Goal: Task Accomplishment & Management: Complete application form

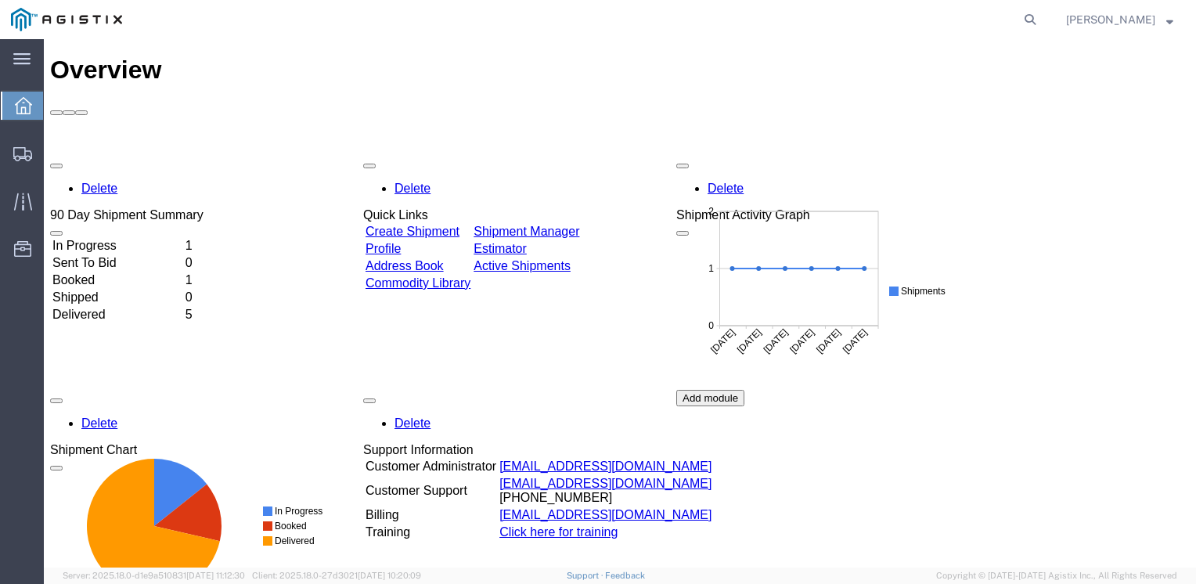
click at [441, 225] on link "Create Shipment" at bounding box center [412, 231] width 94 height 13
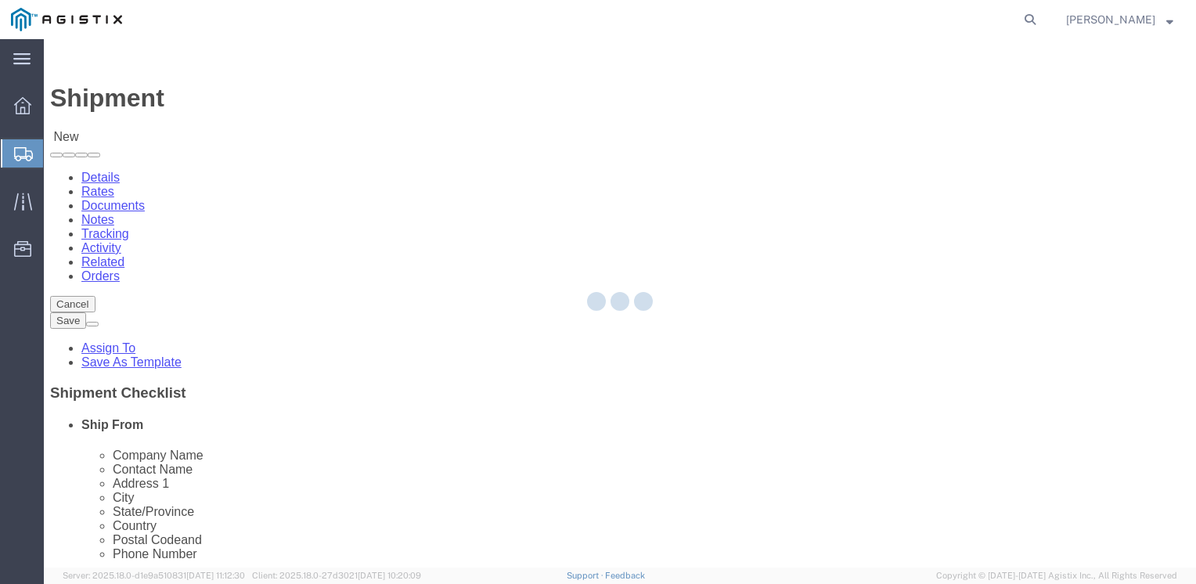
select select
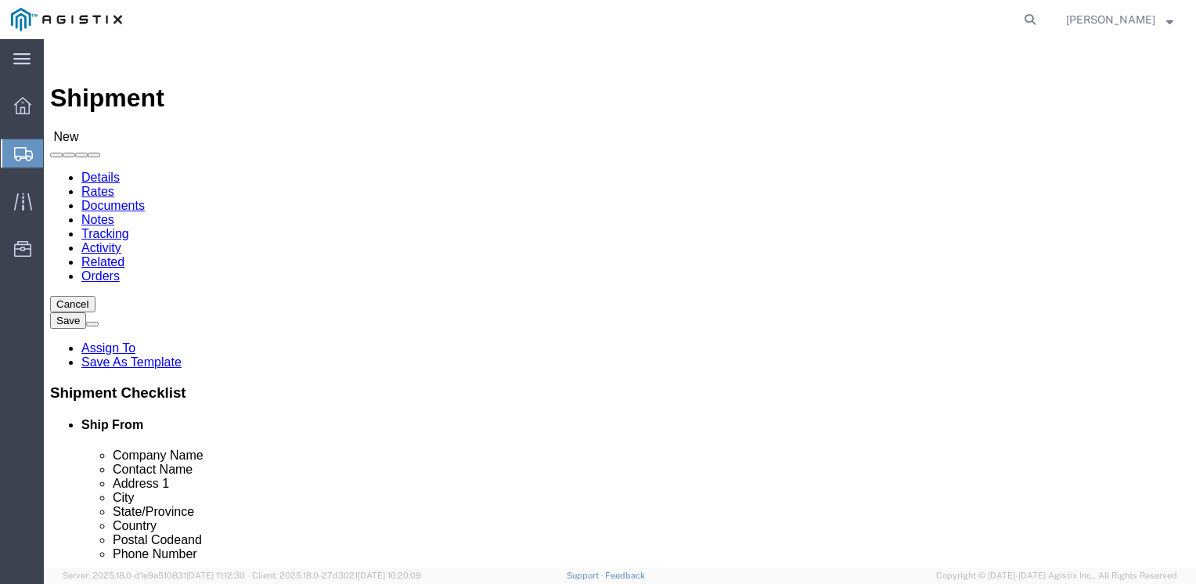
click select "Select Eastern Technologies Inc PG&E"
select select "9596"
click select "Select Eastern Technologies Inc PG&E"
select select "PURCHORD"
select select
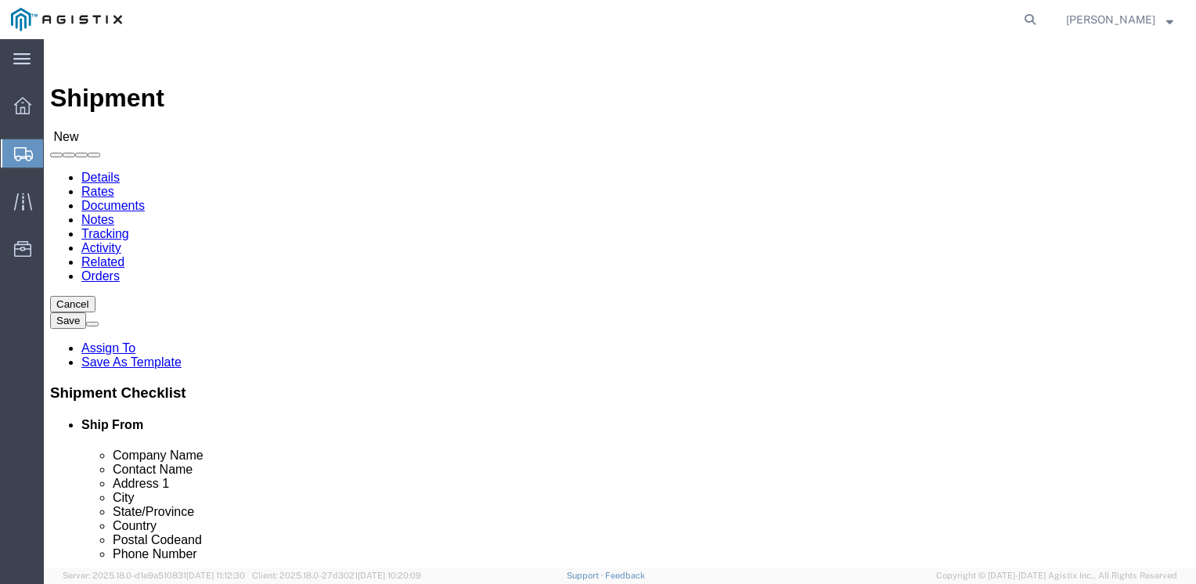
select select
click select "Select All Others [GEOGRAPHIC_DATA] [GEOGRAPHIC_DATA] [GEOGRAPHIC_DATA] [GEOGRA…"
select select "23082"
click select "Select All Others [GEOGRAPHIC_DATA] [GEOGRAPHIC_DATA] [GEOGRAPHIC_DATA] [GEOGRA…"
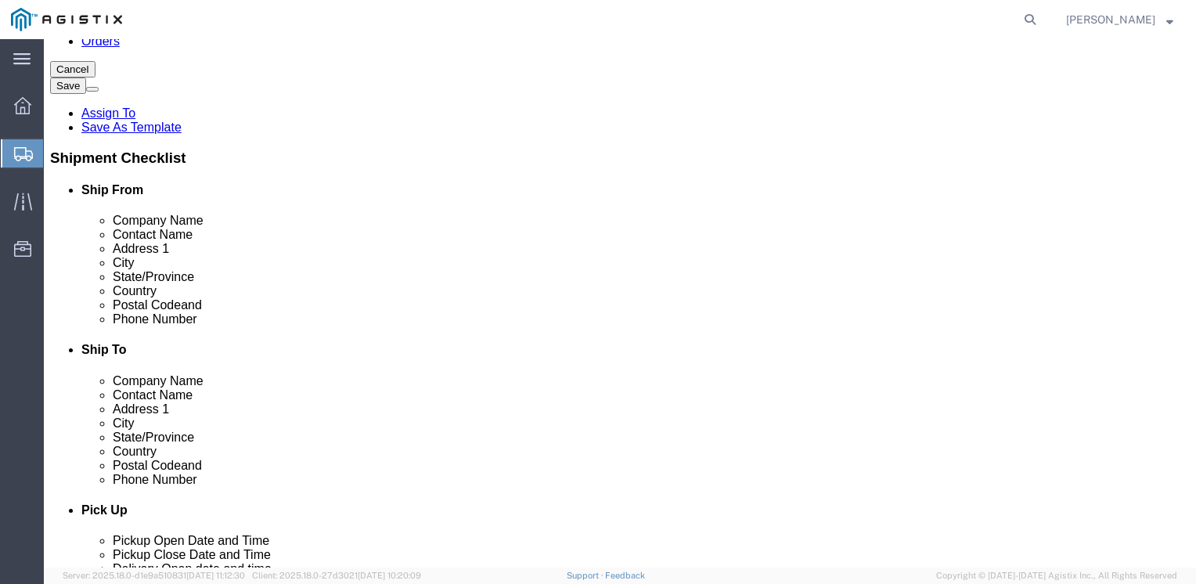
scroll to position [78, 0]
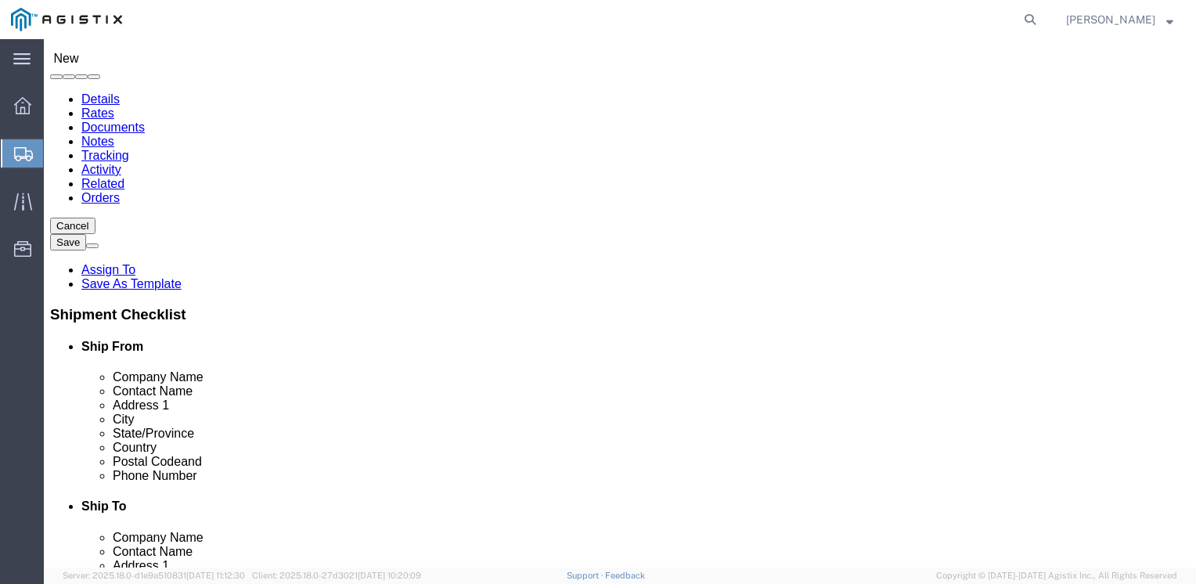
select select "MYPROFILE"
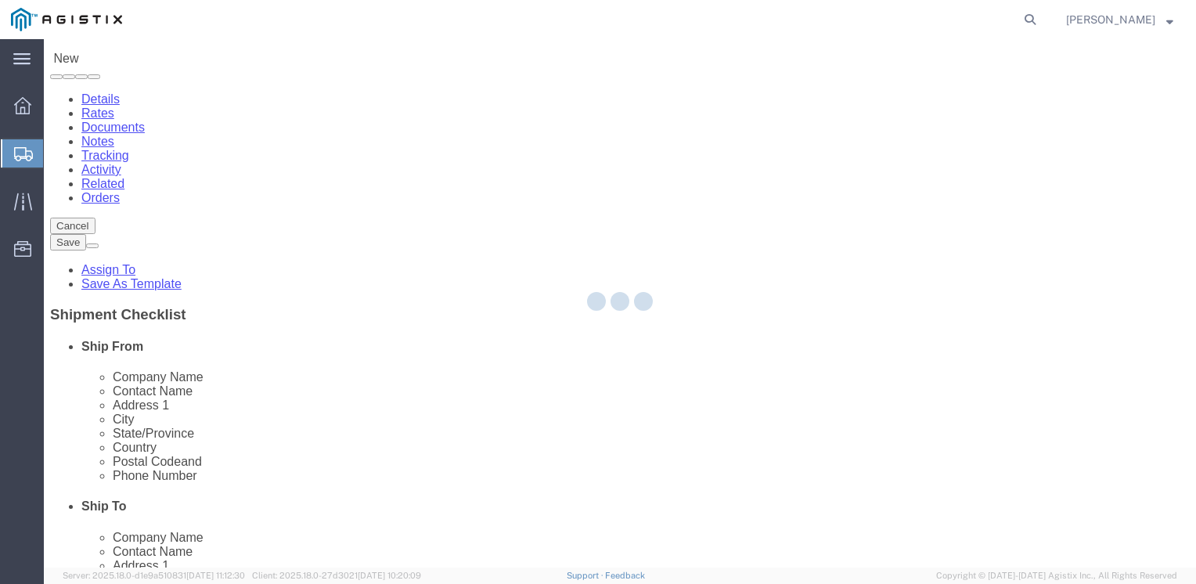
type input "Eastern Technologies Inc"
type input "[PERSON_NAME]"
type input "[STREET_ADDRESS]"
type input "Ashford"
type input "36312"
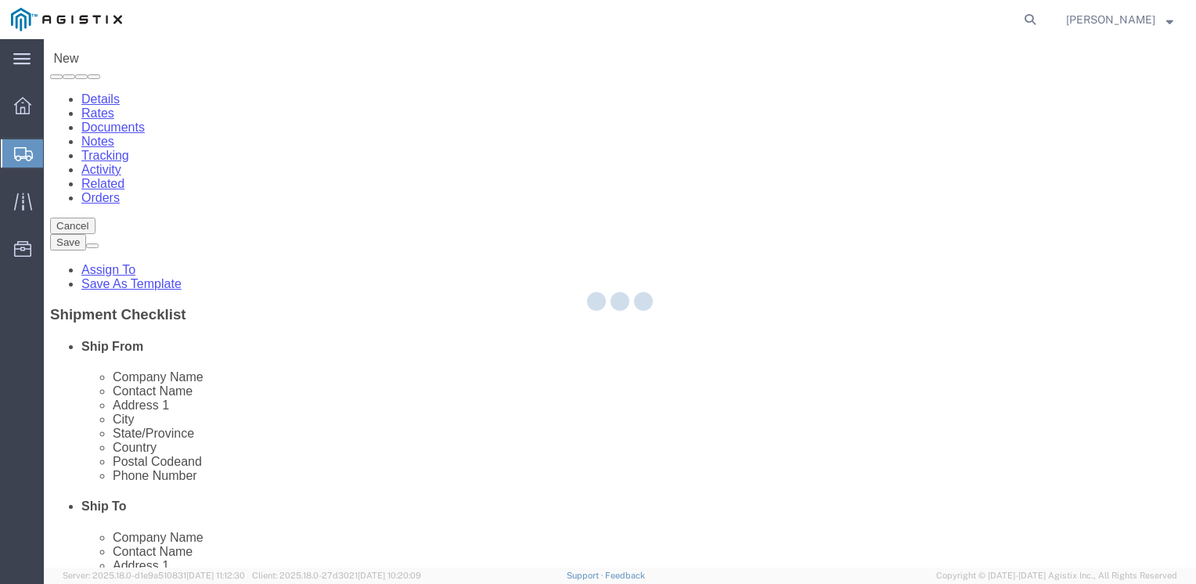
type input "[PHONE_NUMBER]"
type input "[EMAIL_ADDRESS][DOMAIN_NAME]"
checkbox input "true"
select select "AL"
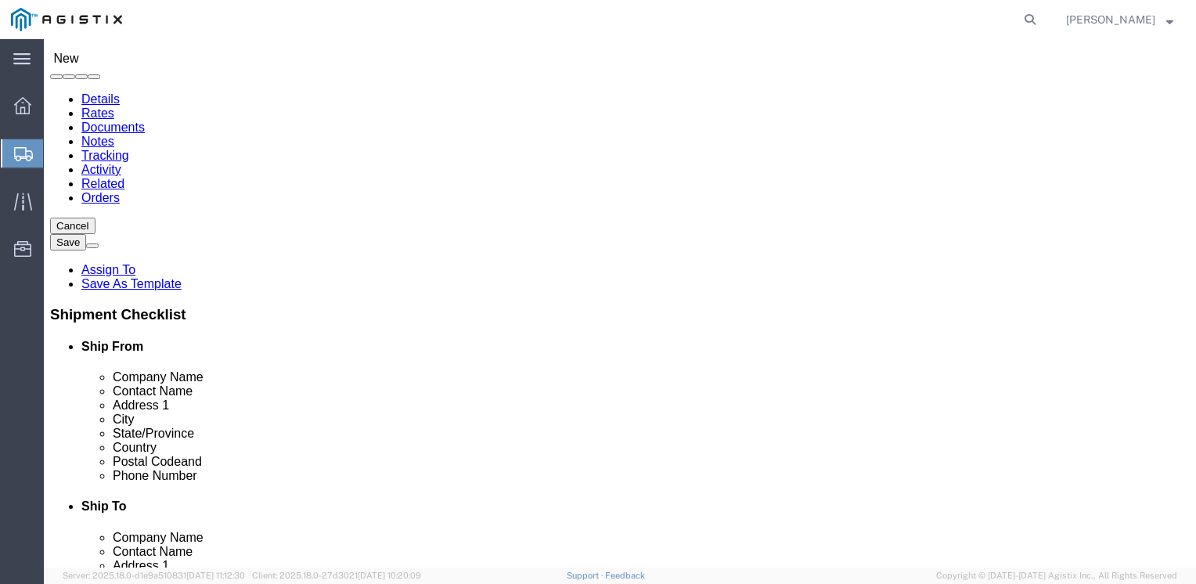
click input "text"
type input "[GEOGRAPHIC_DATA]"
click input "text"
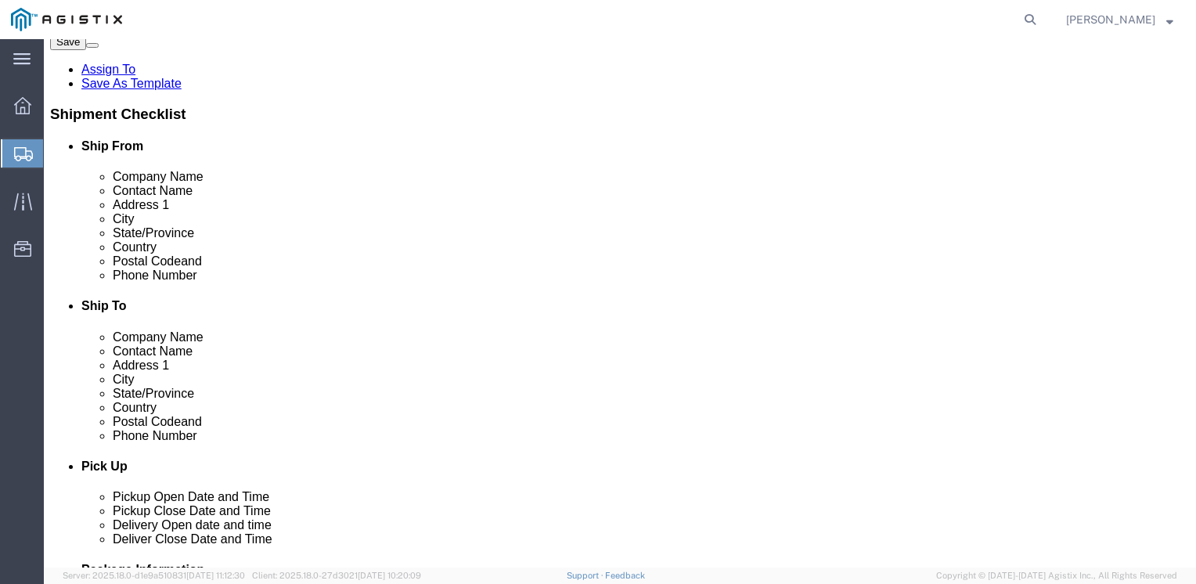
scroll to position [313, 0]
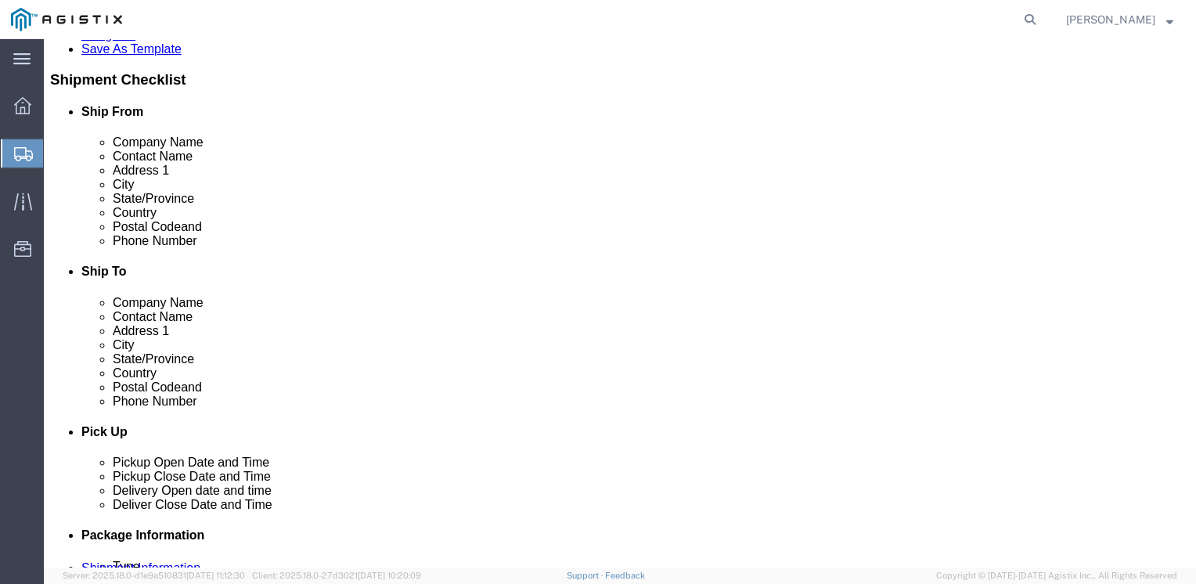
type input "ART [PERSON_NAME]"
click input "text"
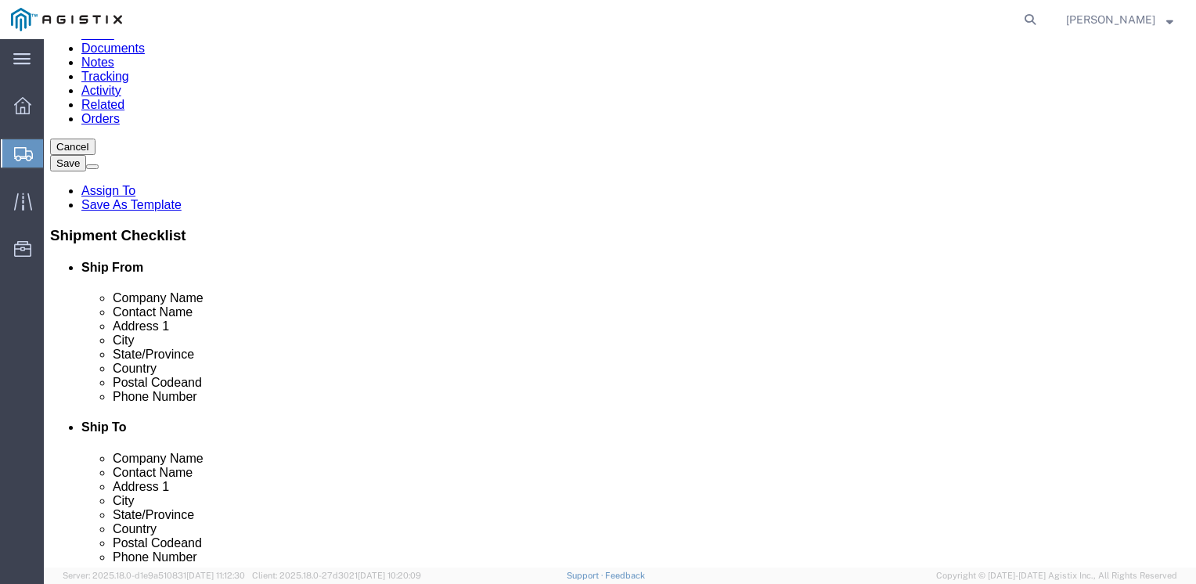
scroll to position [157, 0]
type input "[PHONE_NUMBER]"
click input "text"
type input "[STREET_ADDRESS]"
click input "text"
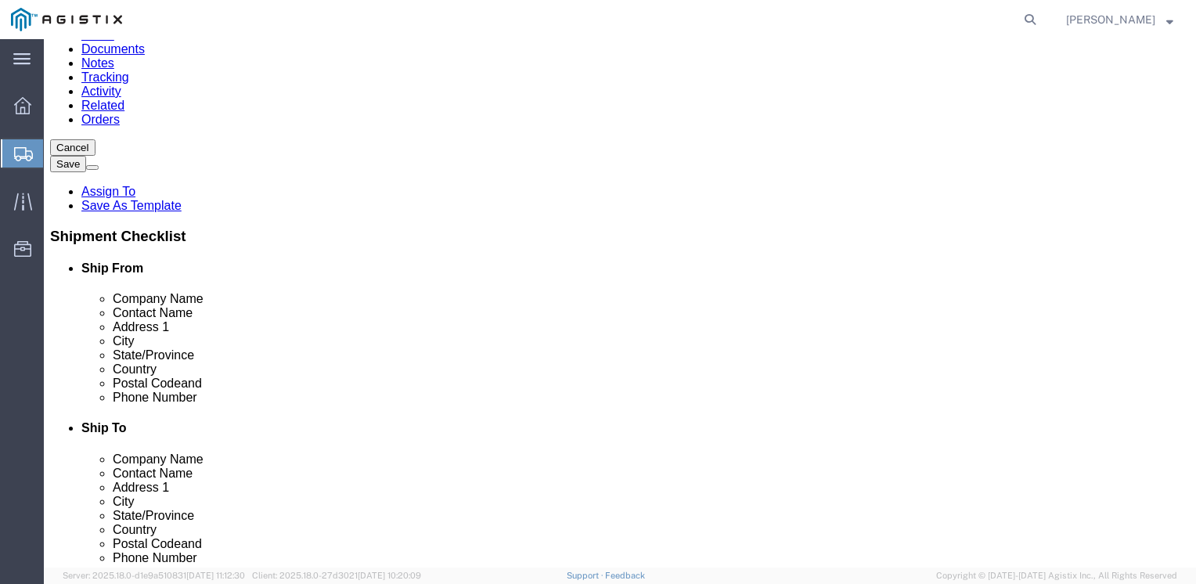
select select
type input "SAN [PERSON_NAME] OBISPO"
click div "Address 2"
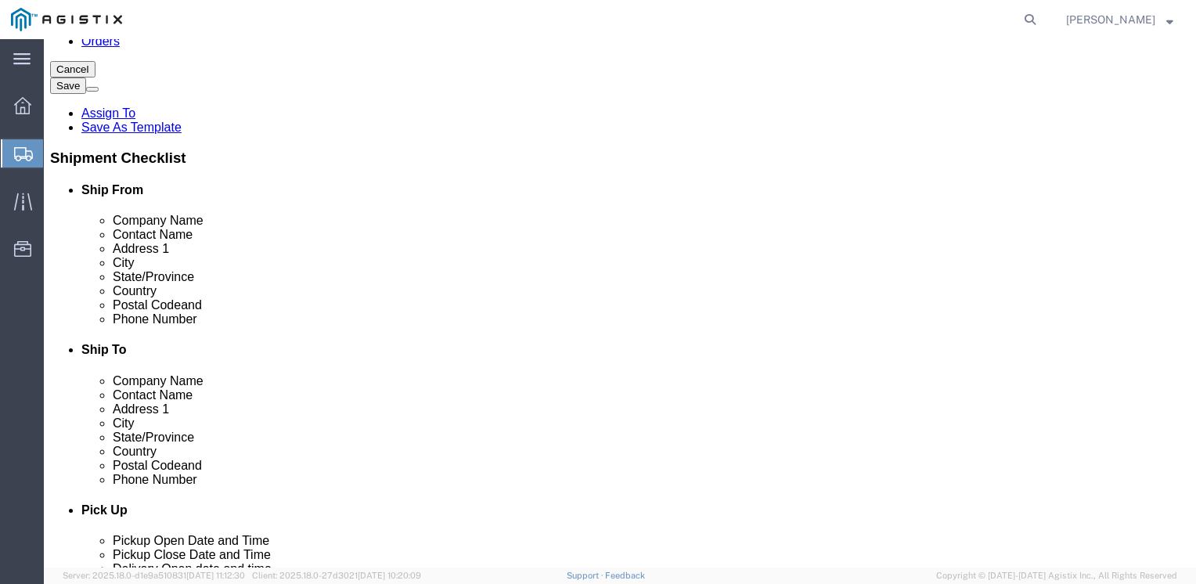
select select
select select "CA"
click input "Postal Code"
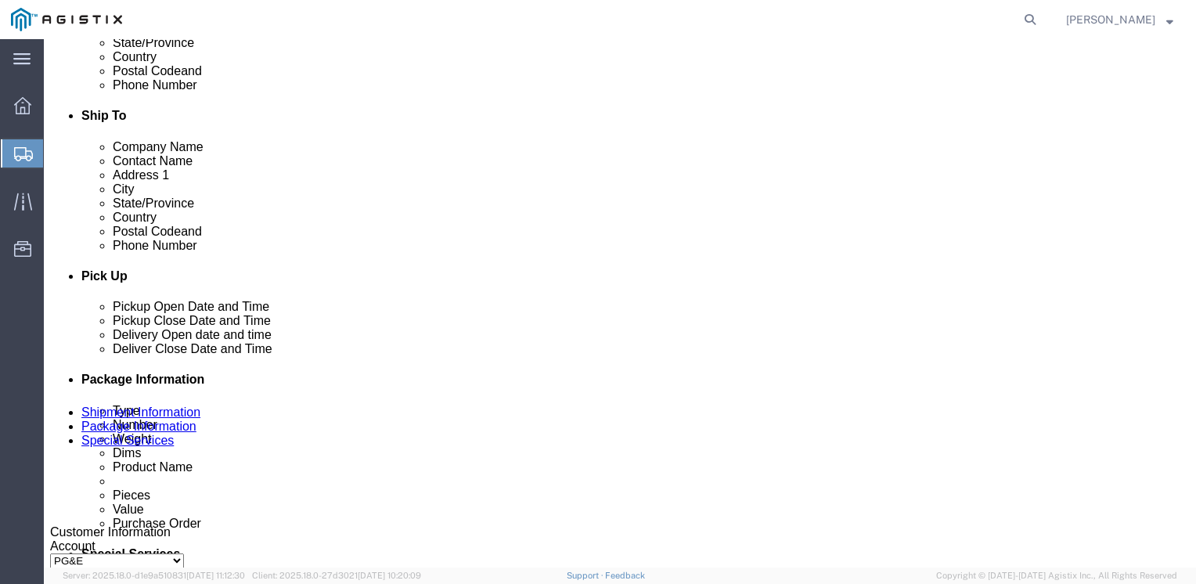
scroll to position [626, 0]
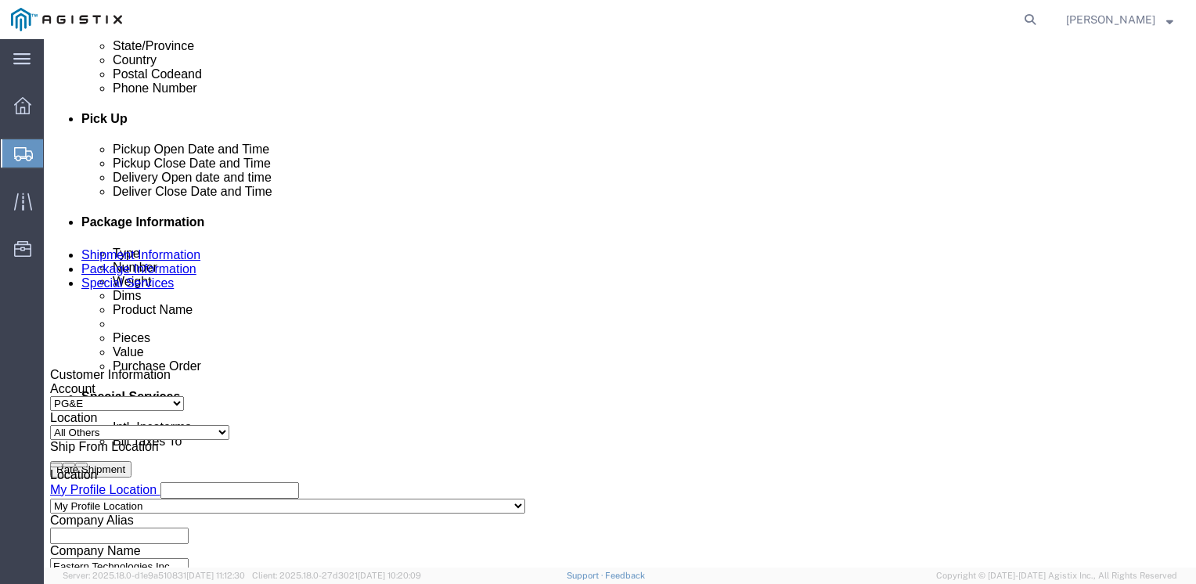
type input "93401"
select select
click icon
click div "[DATE] 10:00 AM"
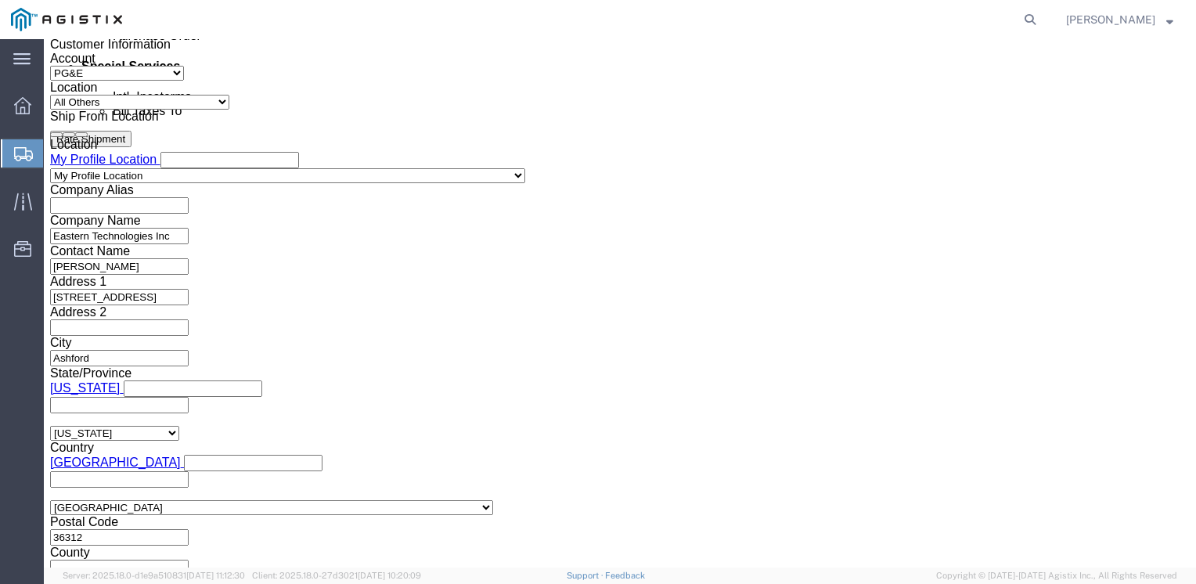
click input "4:00 AM"
drag, startPoint x: 315, startPoint y: 279, endPoint x: 304, endPoint y: 283, distance: 11.6
click input "4:00 AM"
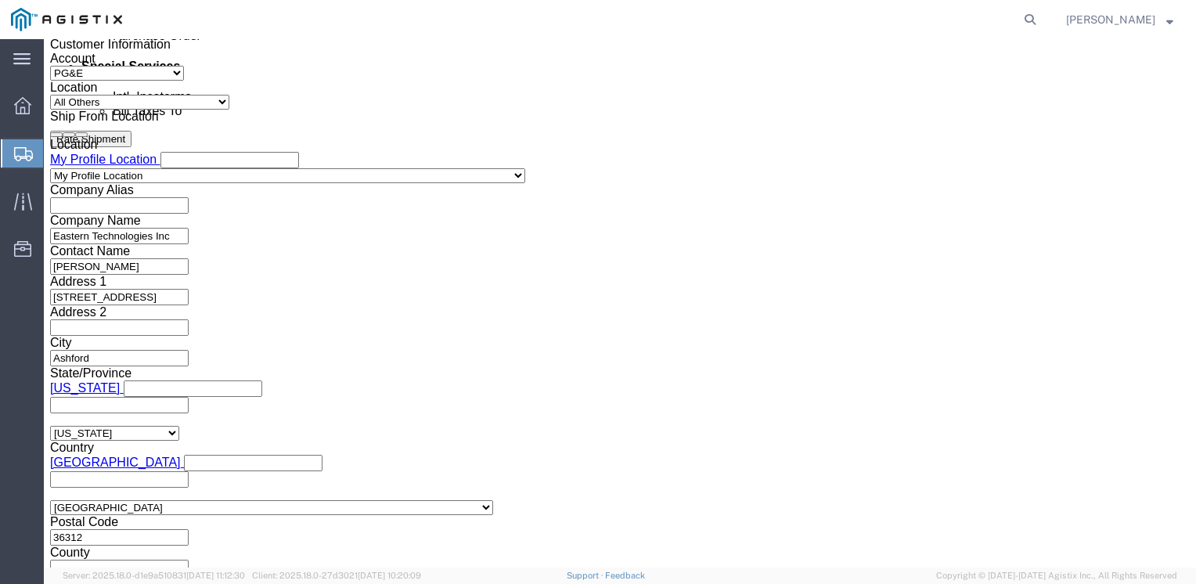
drag, startPoint x: 299, startPoint y: 282, endPoint x: 311, endPoint y: 282, distance: 11.7
click input "4:00 AM"
type input "4:0PMAM"
click button "Apply"
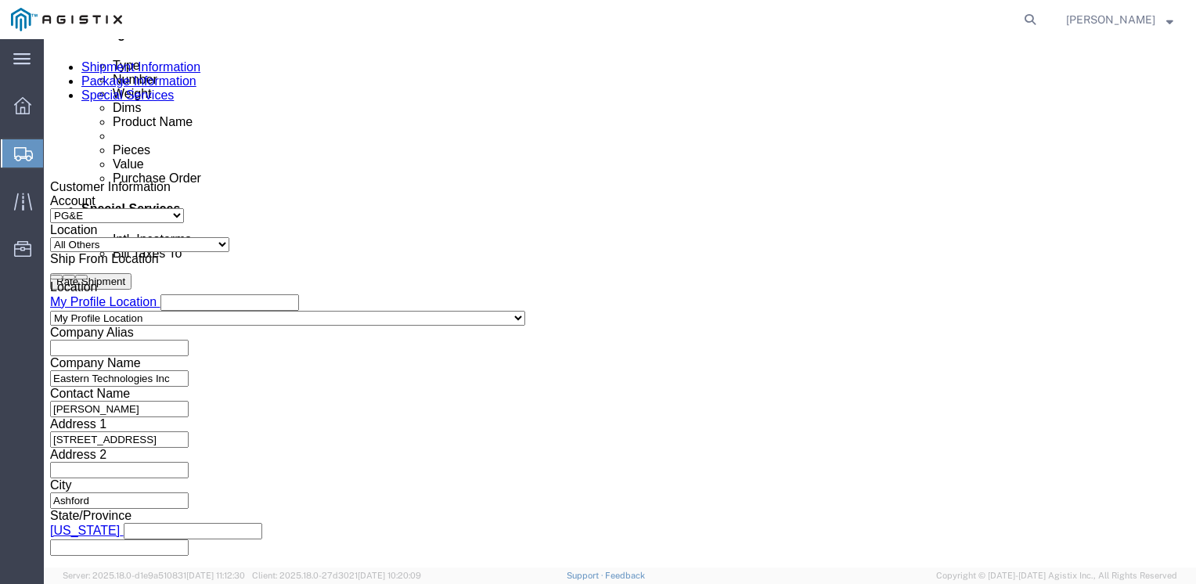
scroll to position [721, 0]
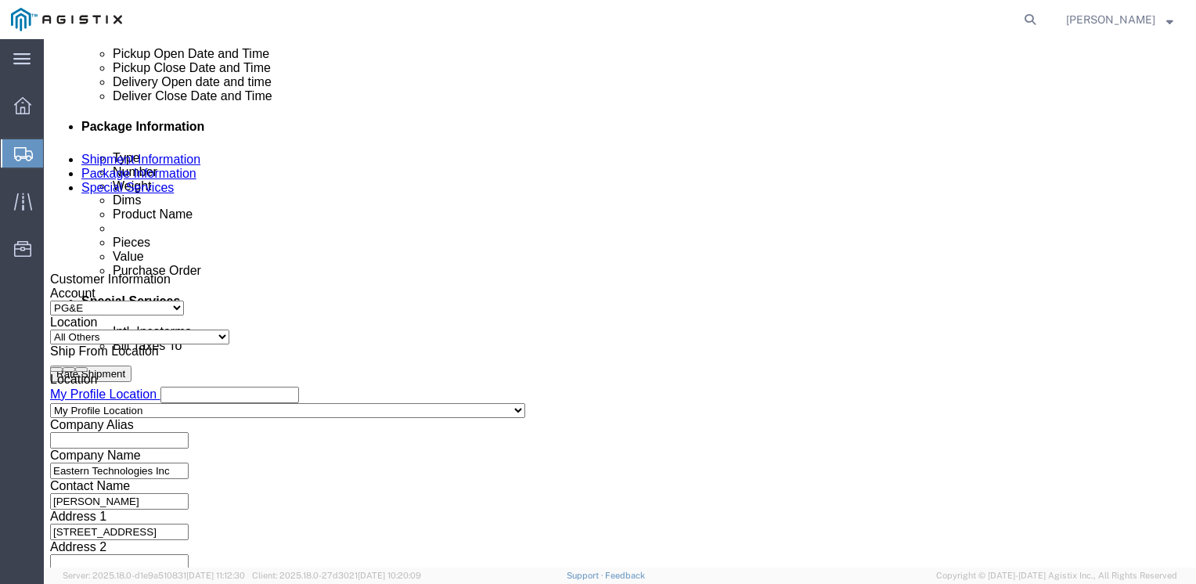
click icon
click div
type input "8:00 AM"
click button "Apply"
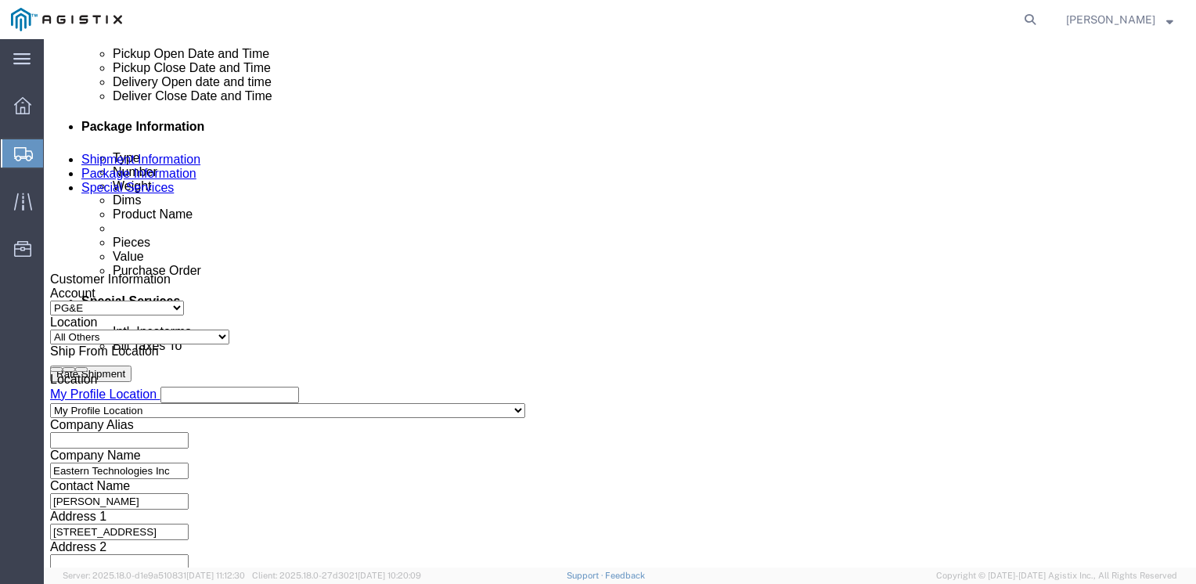
click div
click input "4:00 AM"
type input "4:00 PM"
click button "Apply"
click div "[DATE] 10:00 AM"
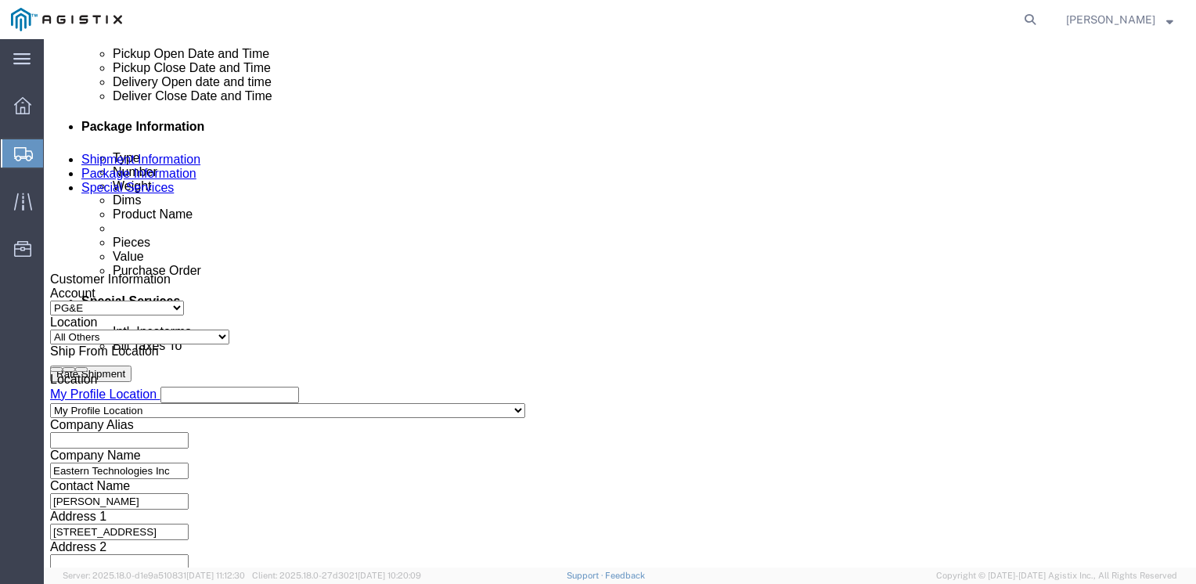
type input "4:00 PM"
click button "Apply"
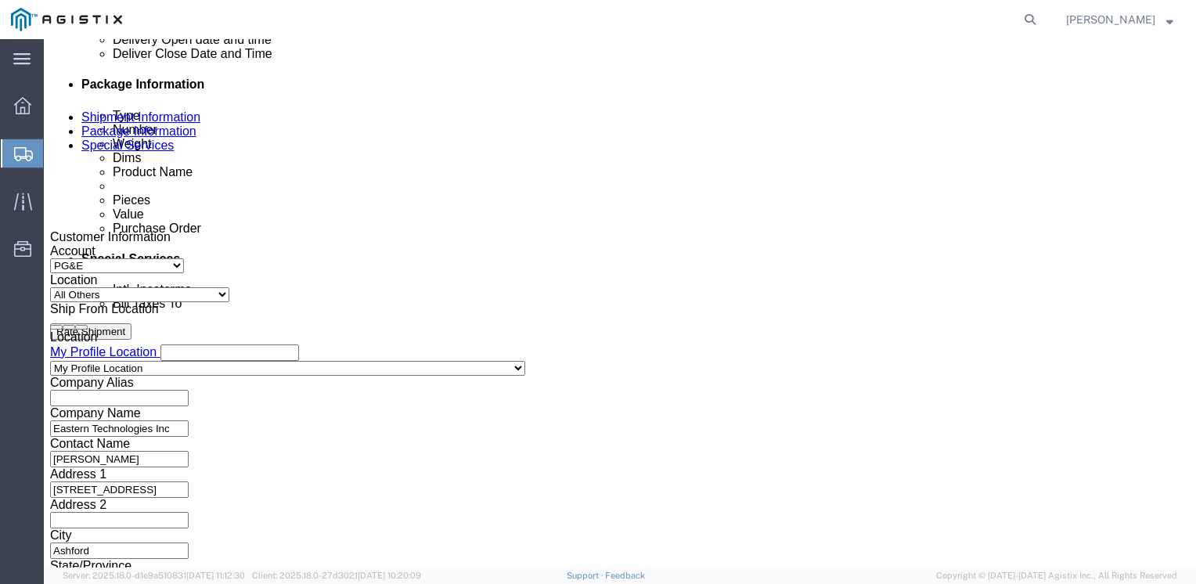
scroll to position [800, 0]
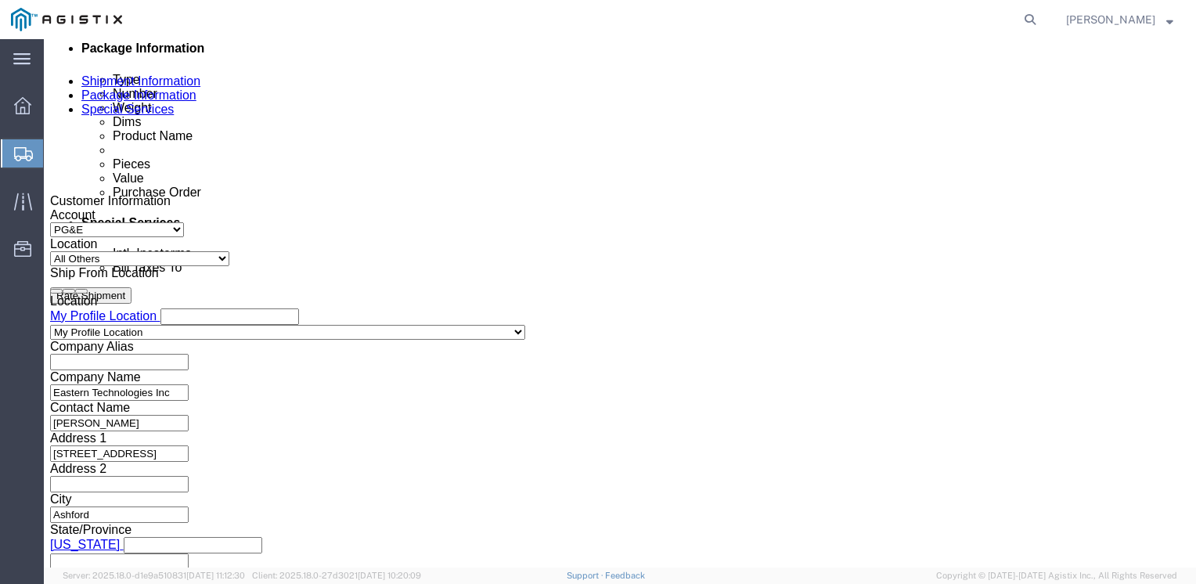
click input "text"
type input "2701242669"
click select "Select Account Type Activity ID Airline Appointment Number ASN Batch Request # …"
select select "SALEORDR"
click select "Select Account Type Activity ID Airline Appointment Number ASN Batch Request # …"
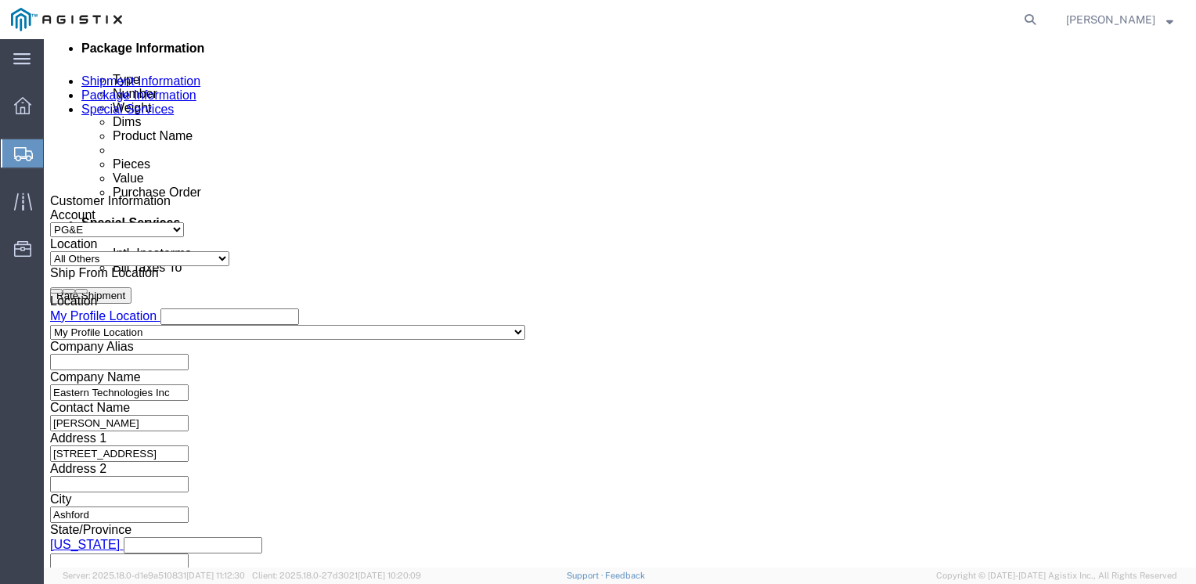
click input "text"
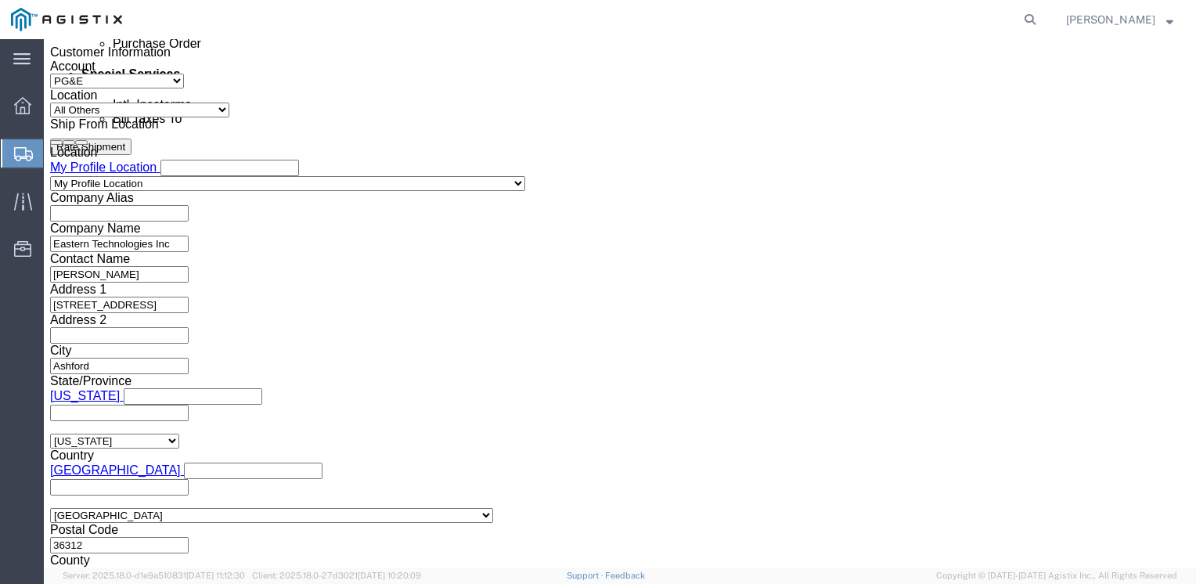
scroll to position [956, 0]
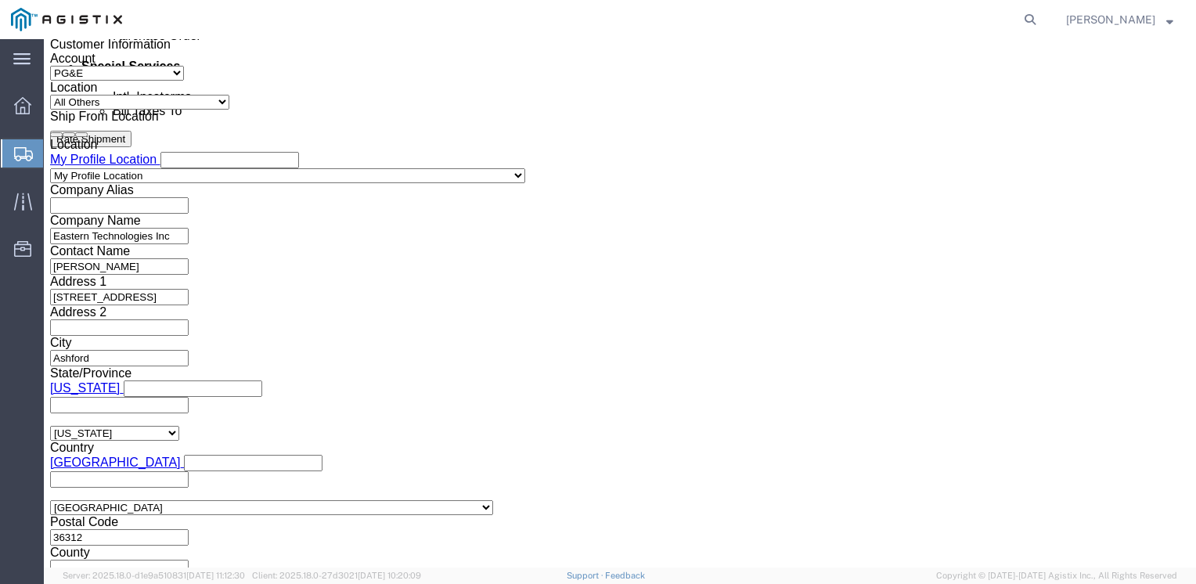
type input "S40398"
click button "Continue"
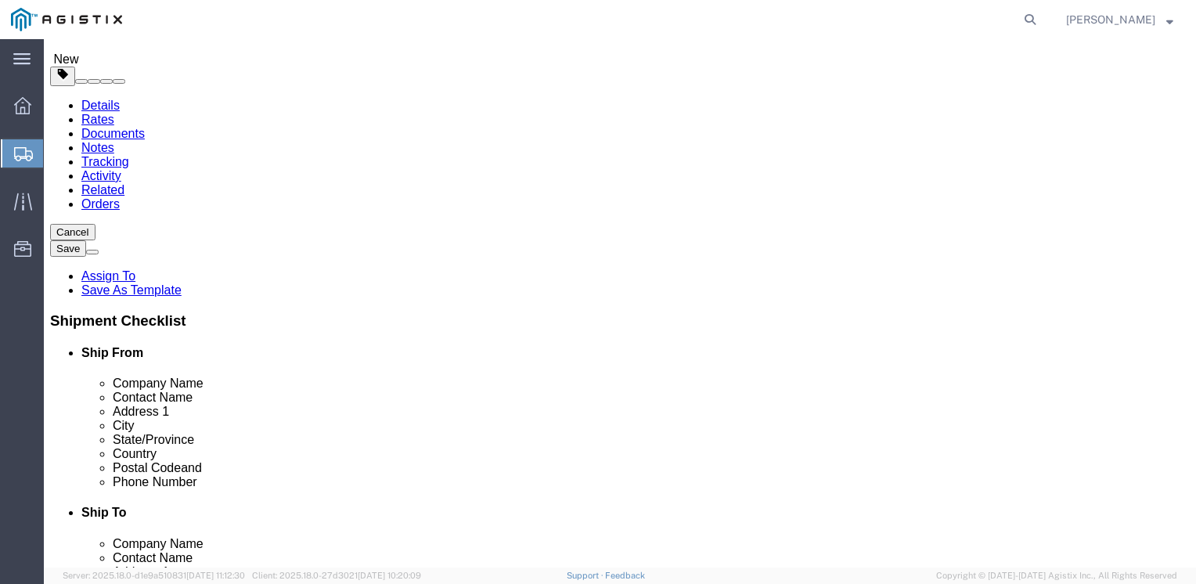
scroll to position [78, 0]
click select "Select Bulk Bundle(s) Cardboard Box(es) Carton(s) Crate(s) Drum(s) (Fiberboard)…"
select select "PSNS"
click select "Select Bulk Bundle(s) Cardboard Box(es) Carton(s) Crate(s) Drum(s) (Fiberboard)…"
click input "text"
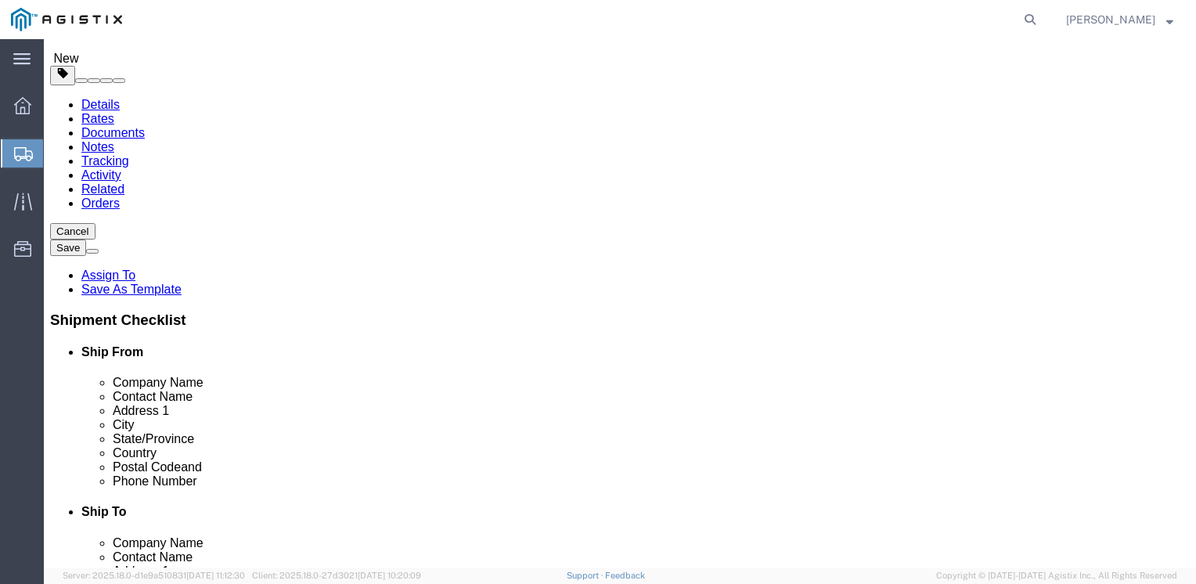
type input "92"
drag, startPoint x: 174, startPoint y: 283, endPoint x: 157, endPoint y: 287, distance: 17.7
click div "1"
type input "3"
click input "text"
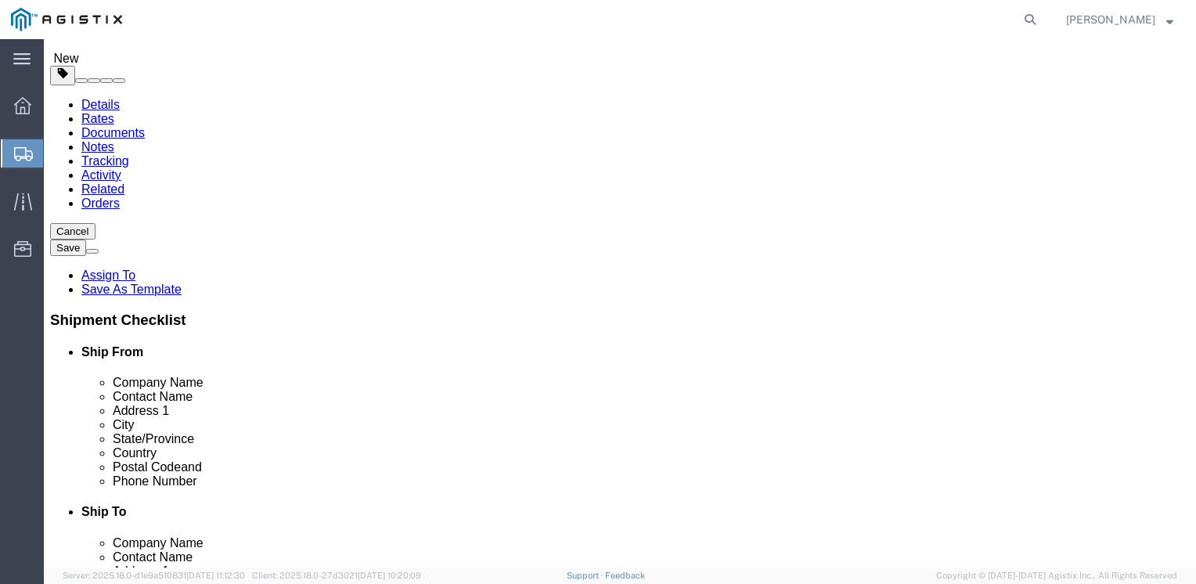
type input "48"
type input "40"
type input "93"
drag, startPoint x: 201, startPoint y: 339, endPoint x: 126, endPoint y: 349, distance: 75.8
click div "Weight 0.00 Select kgs lbs Ship. t°"
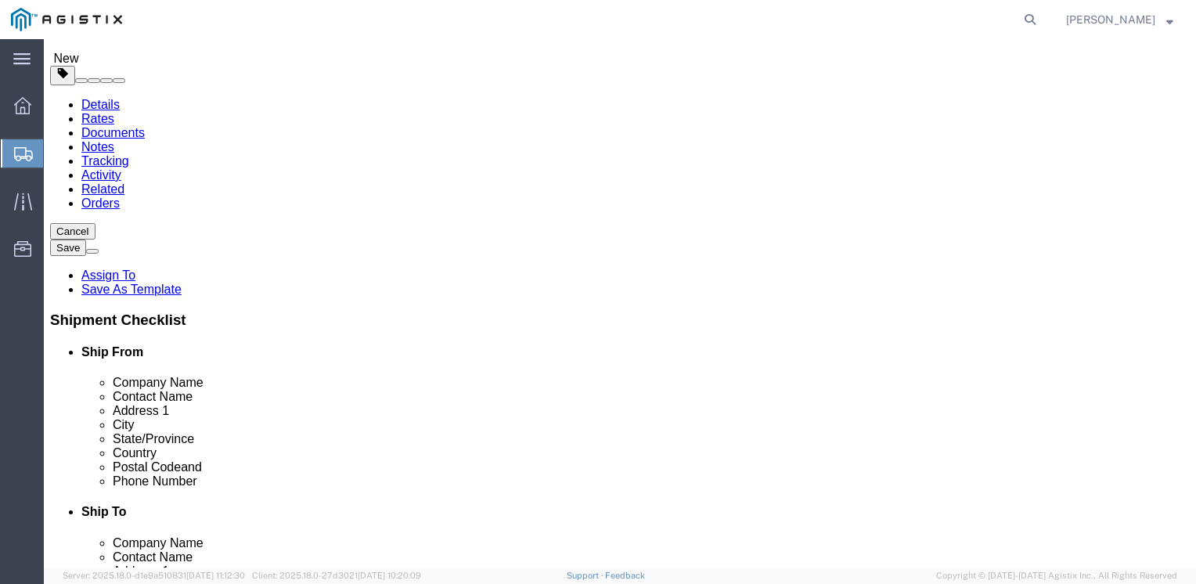
type input "1351"
click link "Add Content"
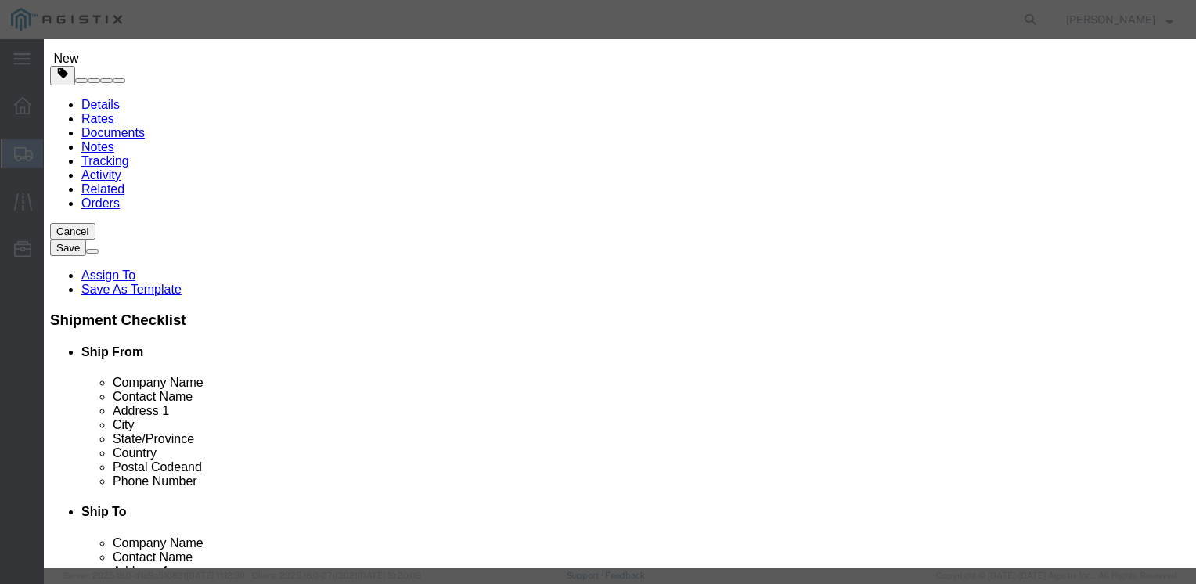
click input "text"
type input "OREX DELUXE LAB COATS"
click input "0"
drag, startPoint x: 319, startPoint y: 152, endPoint x: 266, endPoint y: 153, distance: 53.2
click div "Pieces Number of pieces inside all the packages 0 Select Bag Barrels 100Board F…"
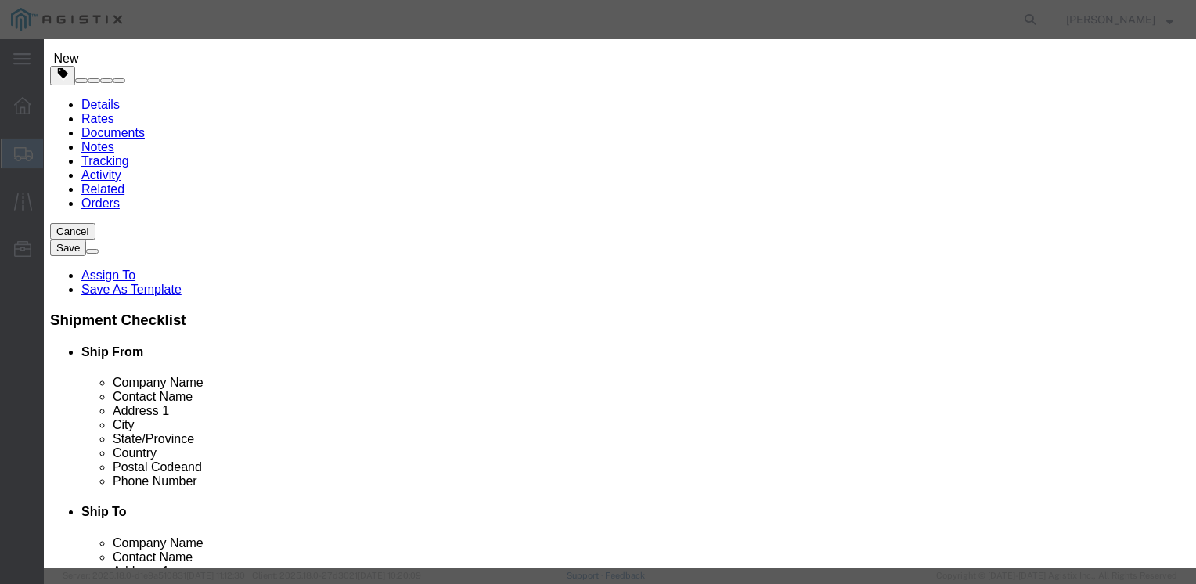
type input "92"
click select "Select Bag Barrels 100Board Feet Bottle Box Blister Pack Carats Can Capsule Car…"
select select "CASE"
click select "Select Bag Barrels 100Board Feet Bottle Box Blister Pack Carats Can Capsule Car…"
click input "text"
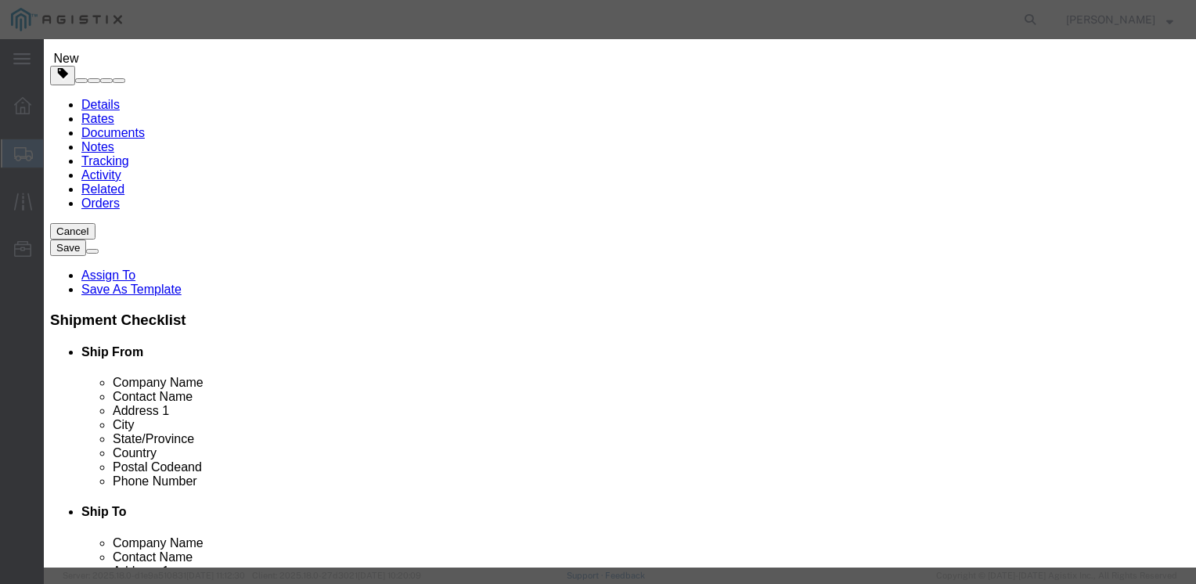
type input "13,226.98"
click select "Select 50 55 60 65 70 85 92.5 100 125 175 250 300 400"
select select "125"
click select "Select 50 55 60 65 70 85 92.5 100 125 175 250 300 400"
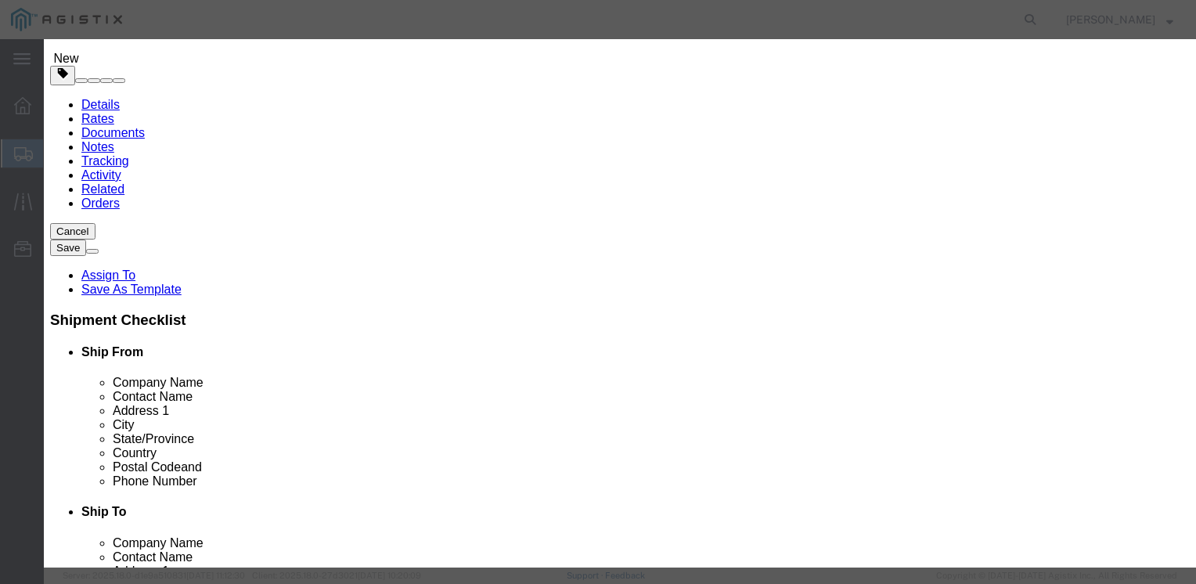
click button "Save & Close"
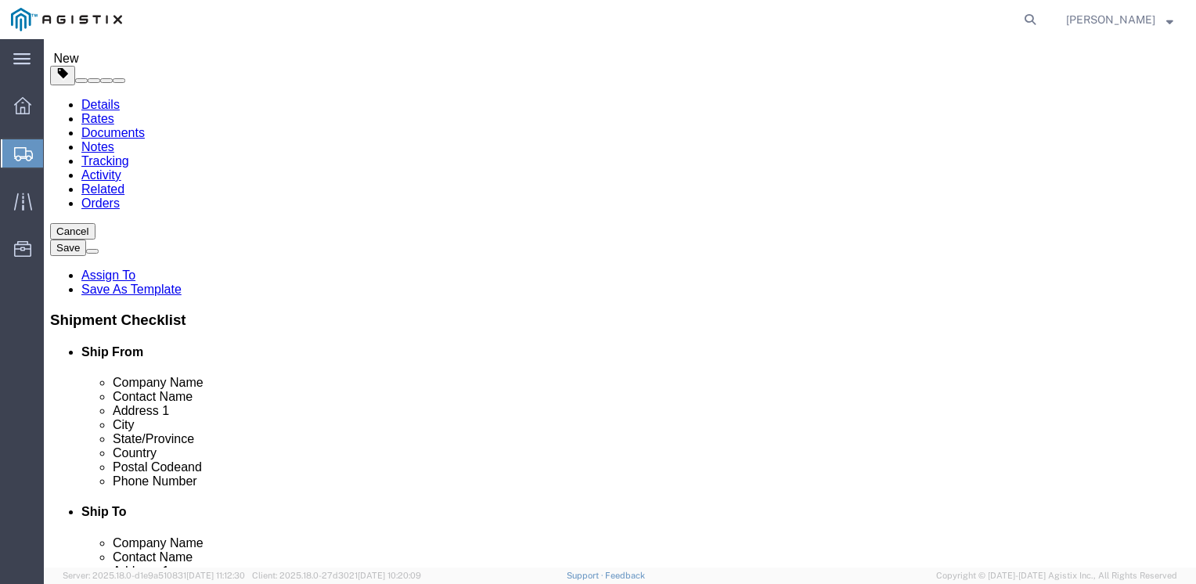
click button "Rate Shipment"
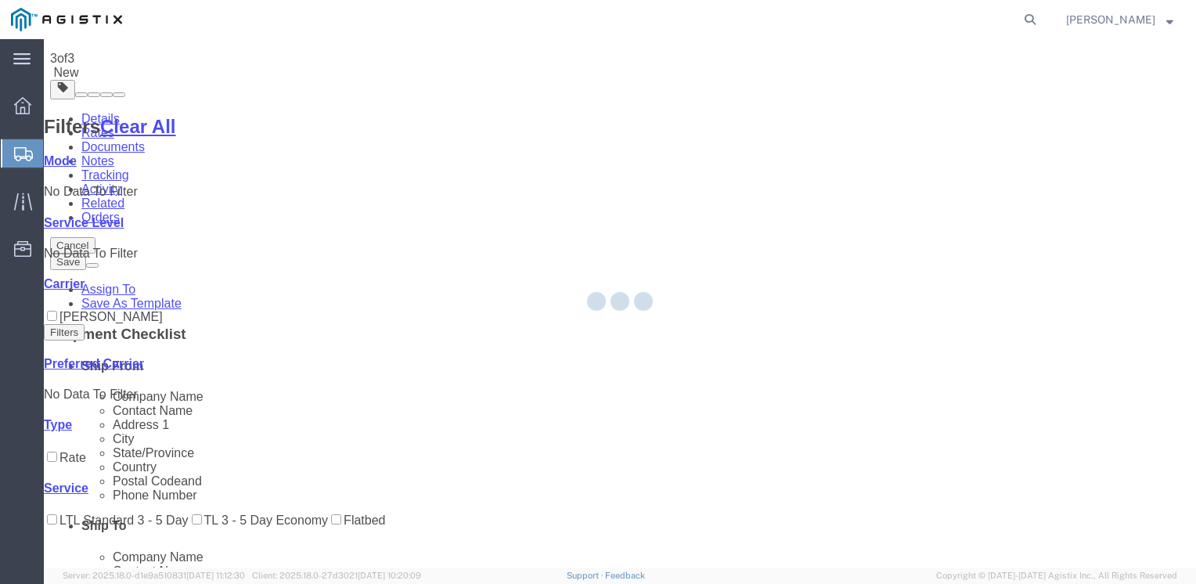
scroll to position [0, 0]
